Goal: Task Accomplishment & Management: Manage account settings

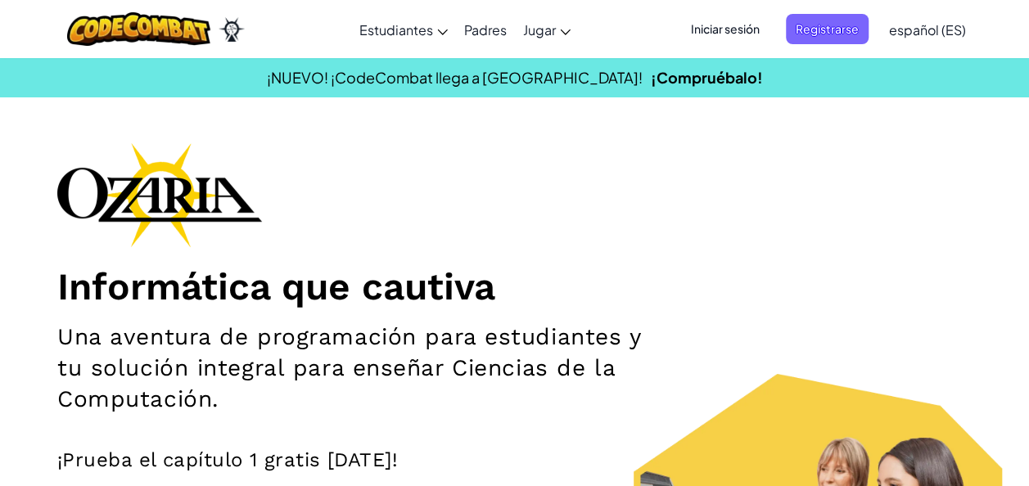
click at [723, 20] on span "Iniciar sesión" at bounding box center [725, 29] width 88 height 30
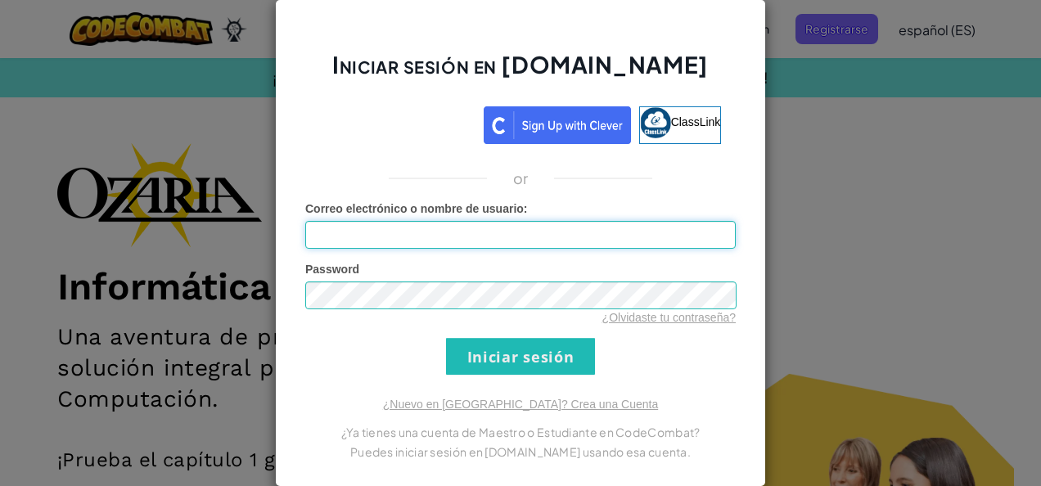
click at [438, 233] on input "Correo electrónico o nombre de usuario :" at bounding box center [520, 235] width 430 height 28
type input "[EMAIL_ADDRESS][DOMAIN_NAME]"
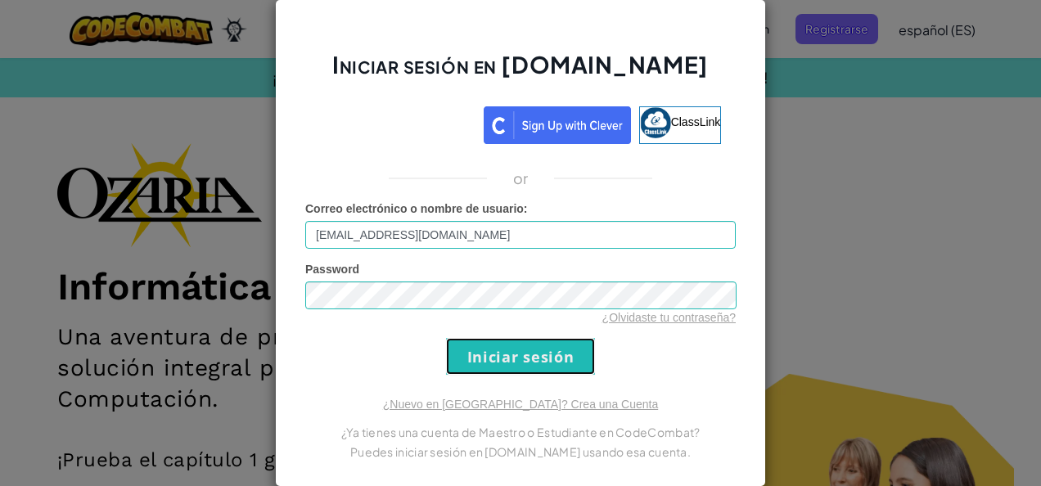
click at [562, 360] on input "Iniciar sesión" at bounding box center [520, 356] width 149 height 37
click at [546, 358] on input "Iniciar sesión" at bounding box center [520, 356] width 149 height 37
click at [523, 341] on input "Iniciar sesión" at bounding box center [520, 356] width 149 height 37
